Goal: Obtain resource: Download file/media

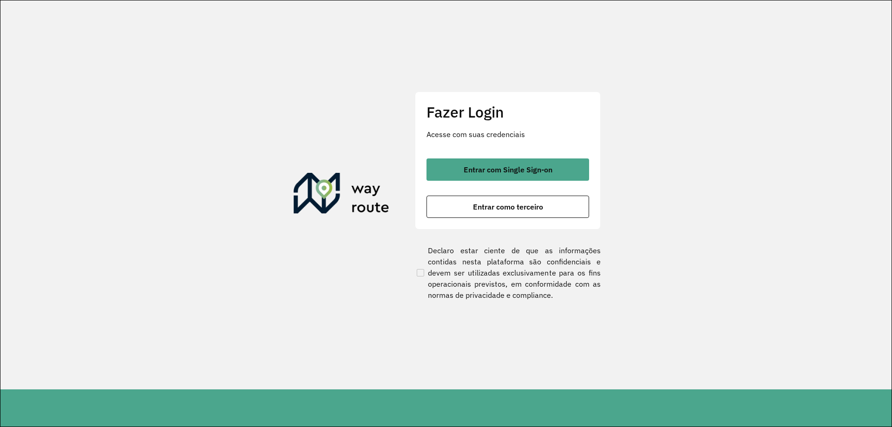
click at [471, 169] on span "Entrar com Single Sign-on" at bounding box center [507, 169] width 89 height 7
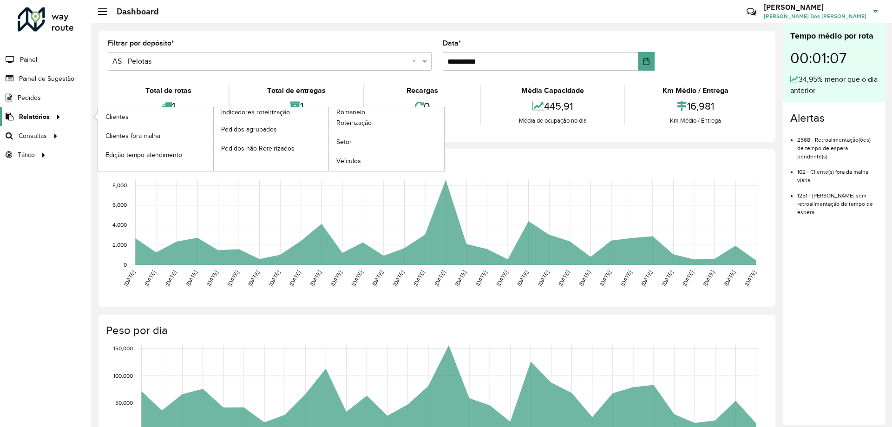
click at [44, 119] on span "Relatórios" at bounding box center [34, 117] width 31 height 10
click at [336, 110] on span "Romaneio" at bounding box center [351, 112] width 30 height 10
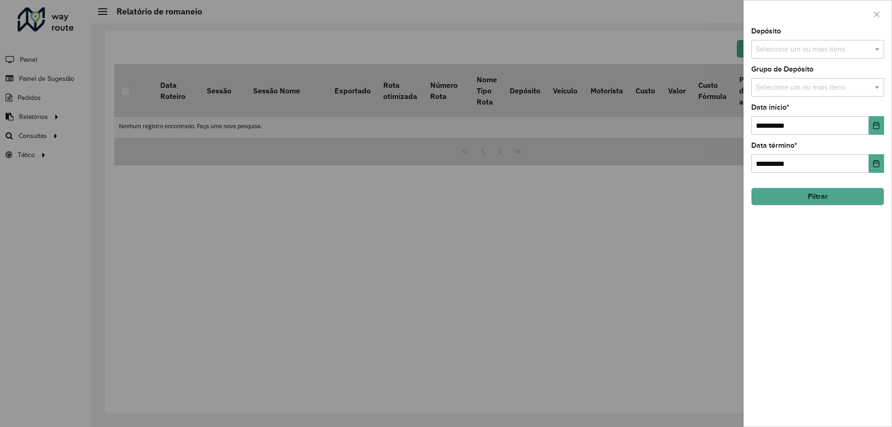
click at [775, 52] on input "text" at bounding box center [812, 49] width 119 height 11
click at [800, 97] on div "AS - Pelotas" at bounding box center [817, 96] width 132 height 16
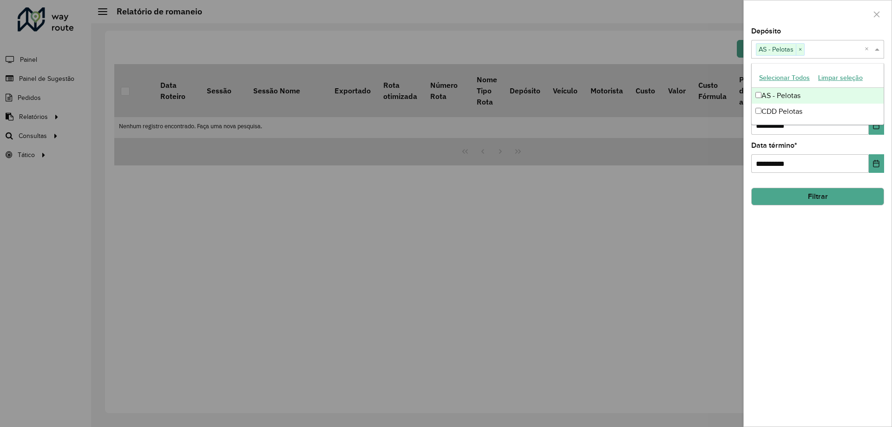
click at [800, 106] on div "CDD Pelotas" at bounding box center [817, 112] width 132 height 16
click at [810, 28] on div "Depósito Selecione um ou mais itens AS - Pelotas × CDD Pelotas × ×" at bounding box center [817, 43] width 133 height 31
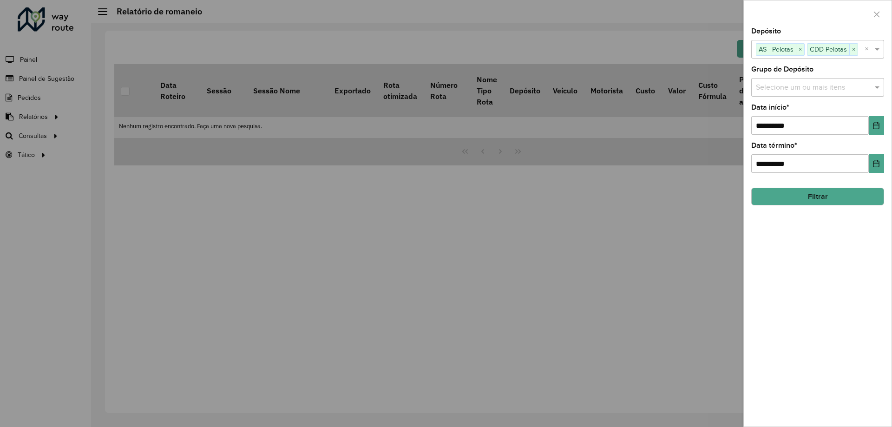
click at [847, 89] on input "text" at bounding box center [812, 87] width 119 height 11
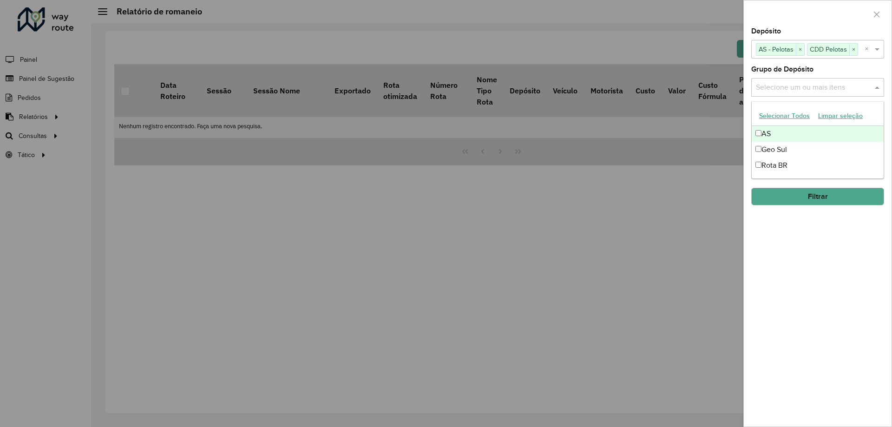
click at [836, 133] on div "AS" at bounding box center [817, 134] width 132 height 16
click at [834, 150] on div "Geo Sul" at bounding box center [817, 150] width 132 height 16
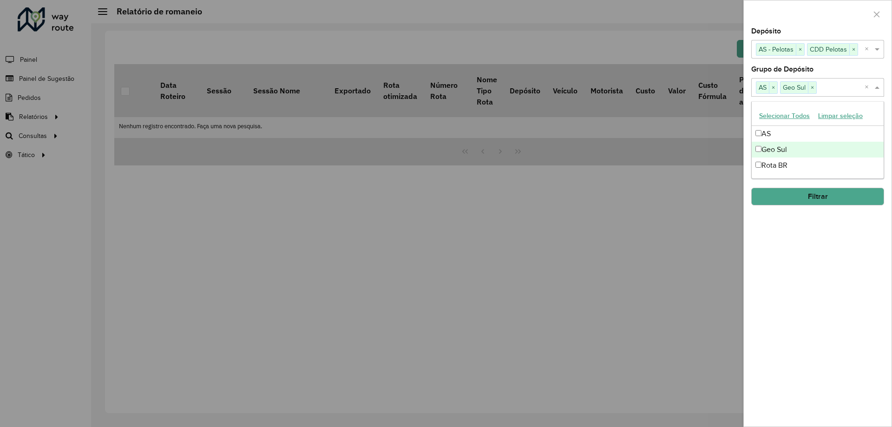
click at [830, 164] on div "Rota BR" at bounding box center [817, 165] width 132 height 16
click at [842, 65] on div "**********" at bounding box center [817, 227] width 148 height 398
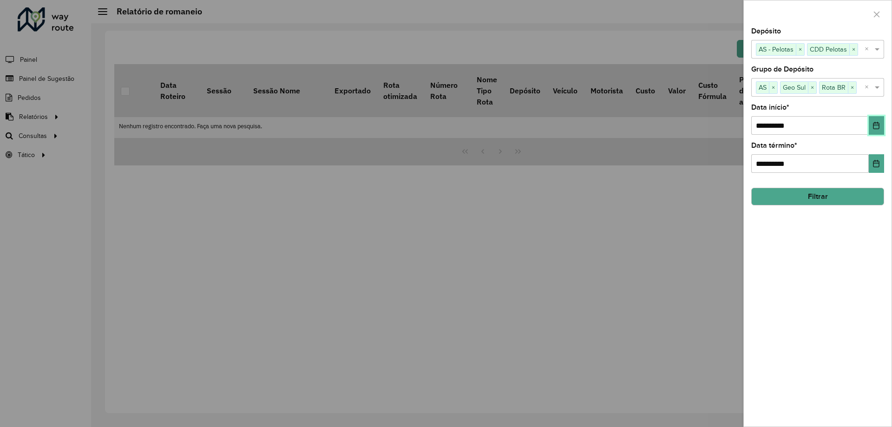
click at [877, 126] on icon "Choose Date" at bounding box center [875, 125] width 7 height 7
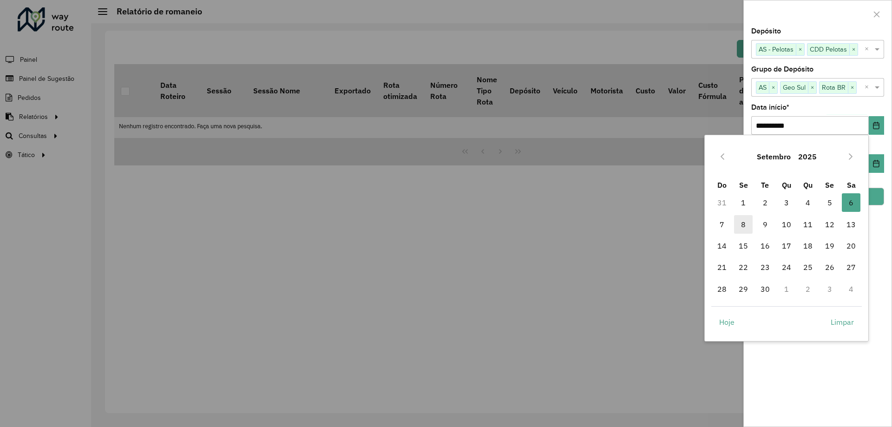
click at [749, 223] on span "8" at bounding box center [743, 224] width 19 height 19
type input "**********"
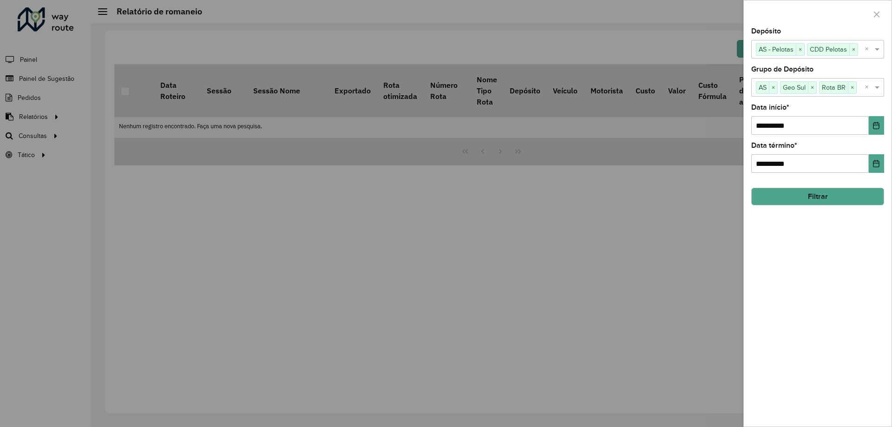
click at [846, 200] on button "Filtrar" at bounding box center [817, 197] width 133 height 18
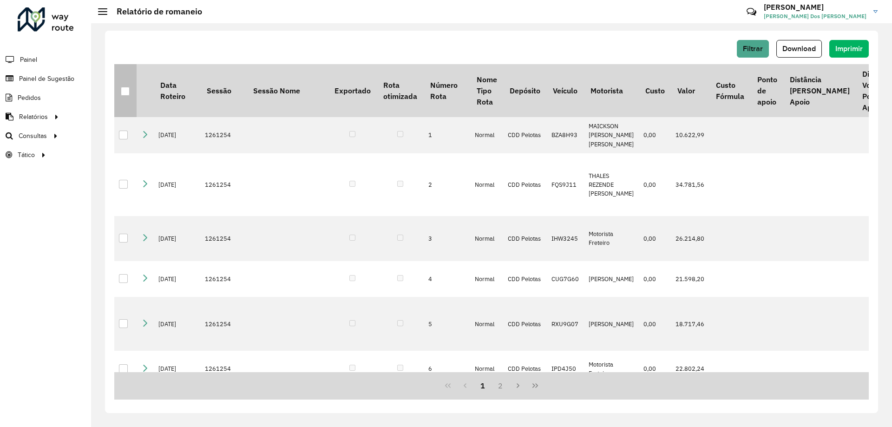
click at [128, 91] on div at bounding box center [125, 91] width 9 height 9
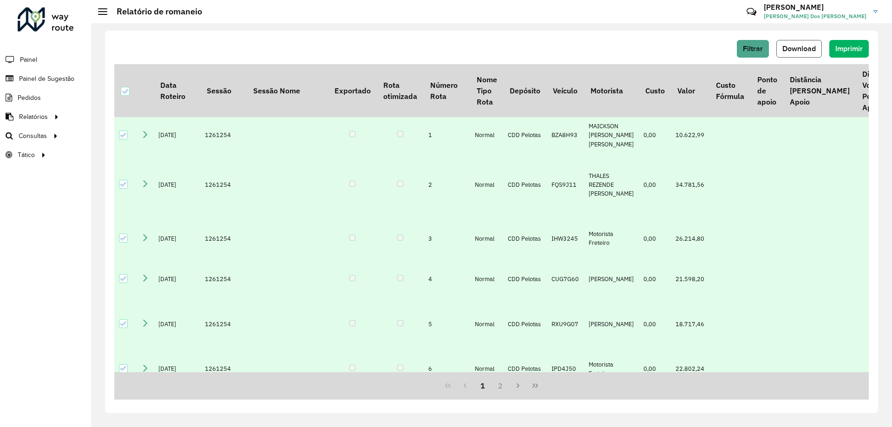
click at [800, 53] on button "Download" at bounding box center [799, 49] width 46 height 18
